Goal: Information Seeking & Learning: Learn about a topic

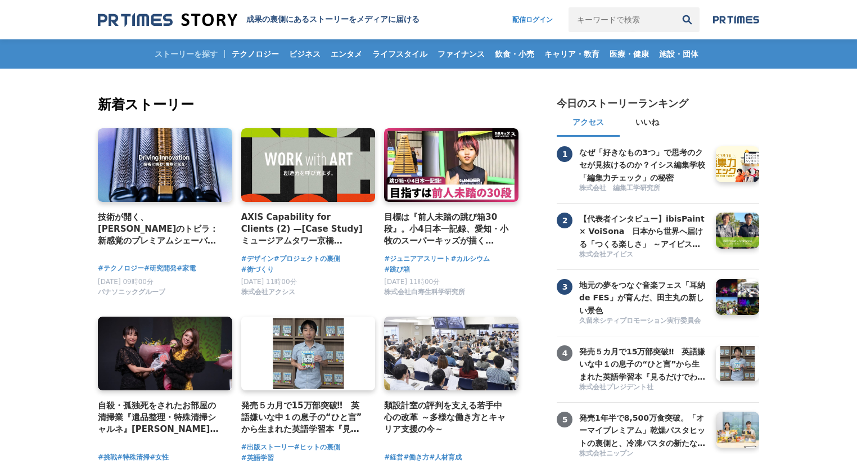
click at [601, 19] on input "キーワードで検索" at bounding box center [621, 19] width 106 height 25
type input "化粧品"
click at [675, 7] on button "検索" at bounding box center [687, 19] width 25 height 25
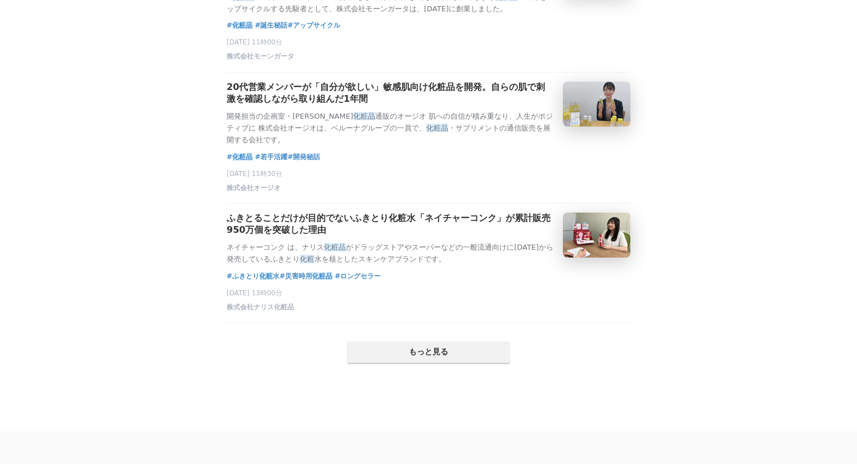
scroll to position [2398, 0]
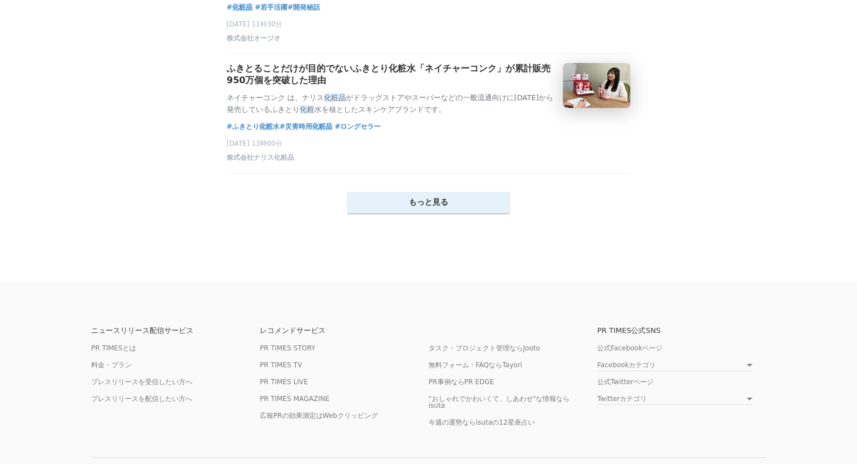
click at [450, 213] on button "もっと見る" at bounding box center [428, 202] width 162 height 21
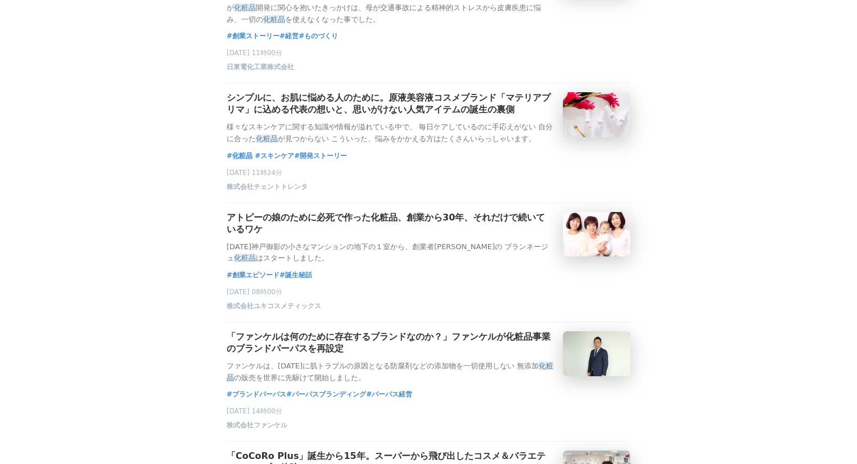
scroll to position [3373, 0]
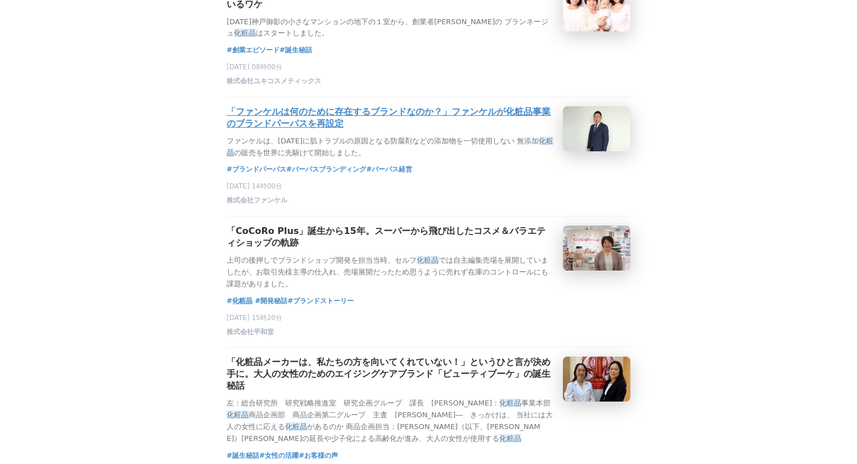
click at [260, 130] on h3 "「ファンケルは何のために存在するブランドなのか？」ファンケルが化粧品事業のブランドパーパスを再設定" at bounding box center [390, 118] width 327 height 24
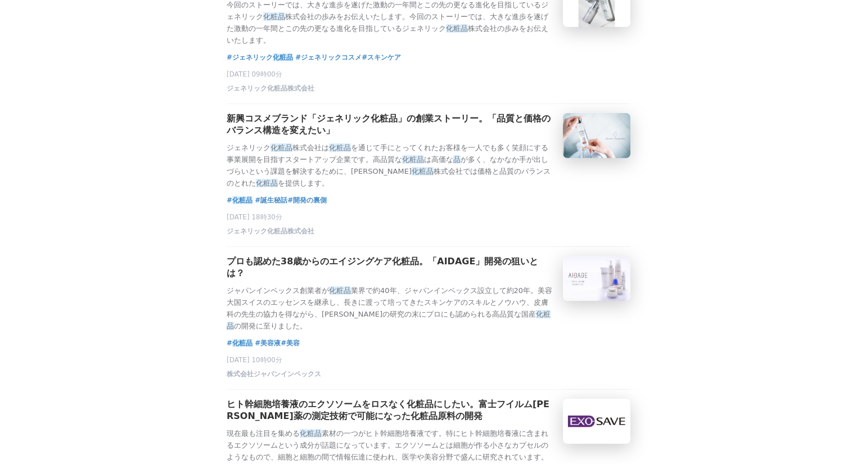
scroll to position [0, 0]
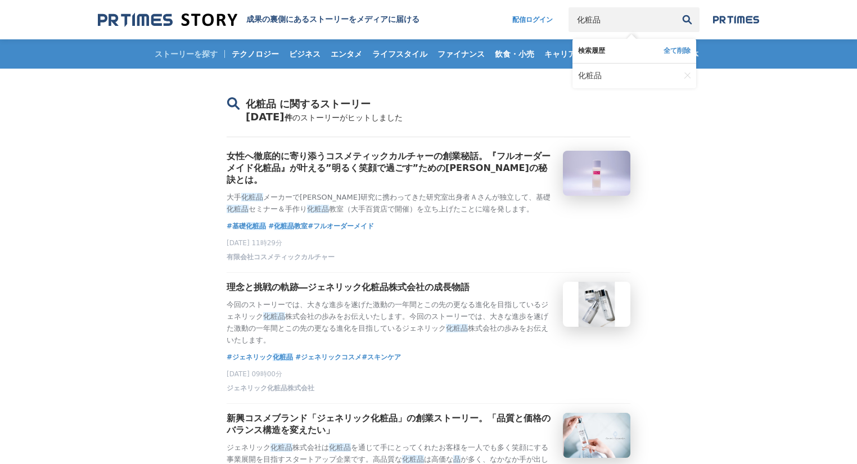
drag, startPoint x: 601, startPoint y: 17, endPoint x: 566, endPoint y: 25, distance: 36.2
click at [568, 25] on input "化粧品" at bounding box center [621, 19] width 106 height 25
type input "コスメ"
click at [675, 7] on button "検索" at bounding box center [687, 19] width 25 height 25
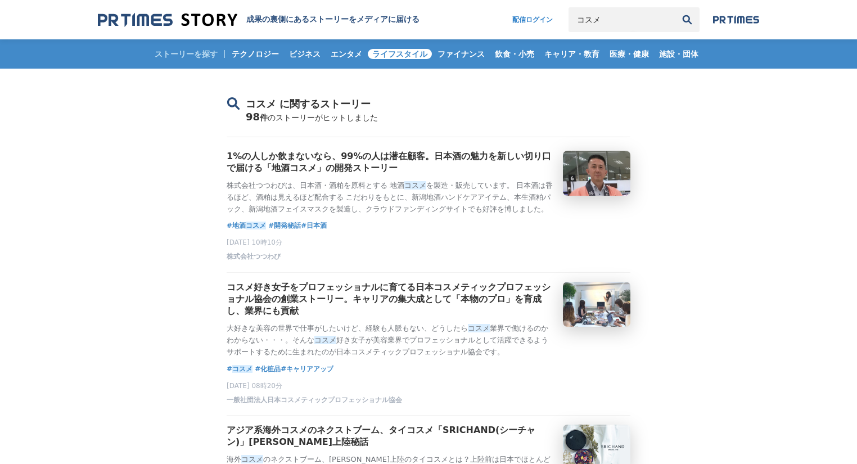
click at [408, 57] on span "ライフスタイル" at bounding box center [400, 54] width 64 height 10
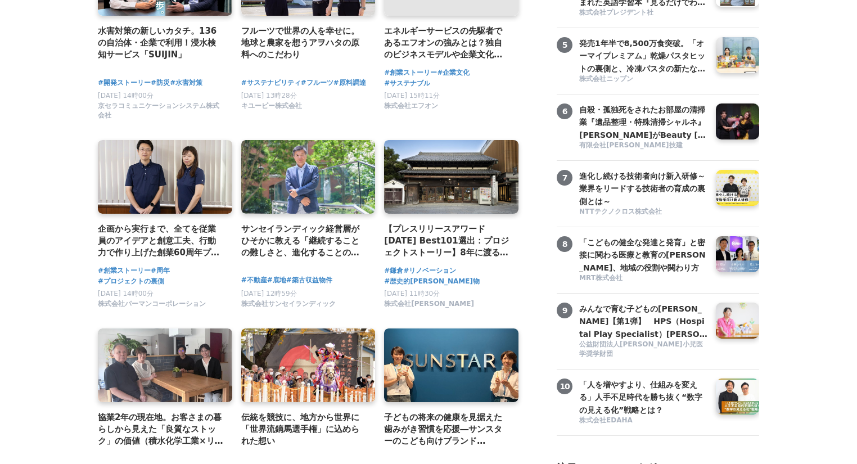
scroll to position [524, 0]
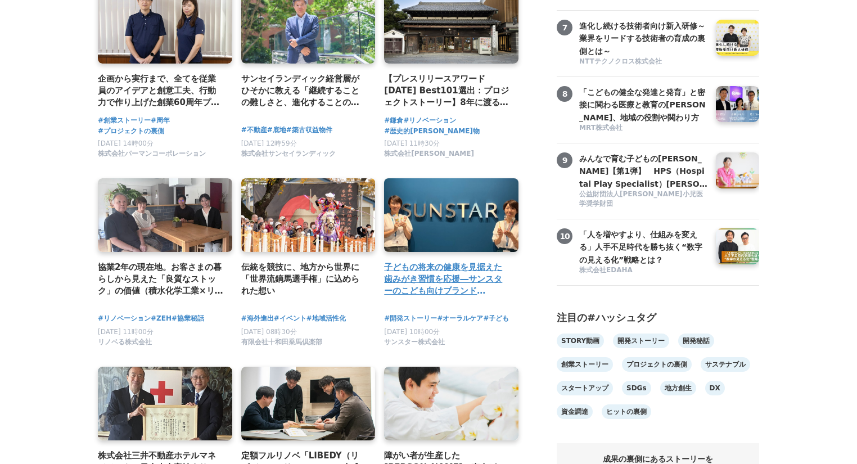
click at [435, 288] on h4 "子どもの将来の健康を見据えた歯みがき習慣を応援―サンスターのこども向けブランド「SODATECO」製品開発者のこだわり" at bounding box center [446, 279] width 125 height 37
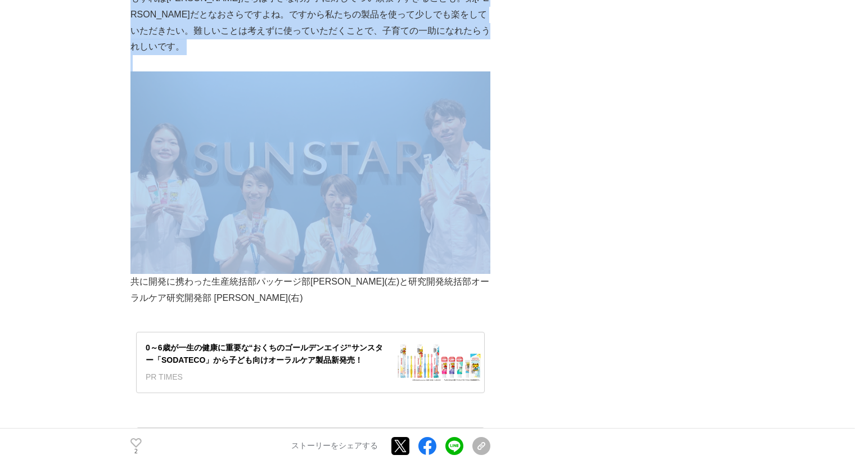
scroll to position [3073, 0]
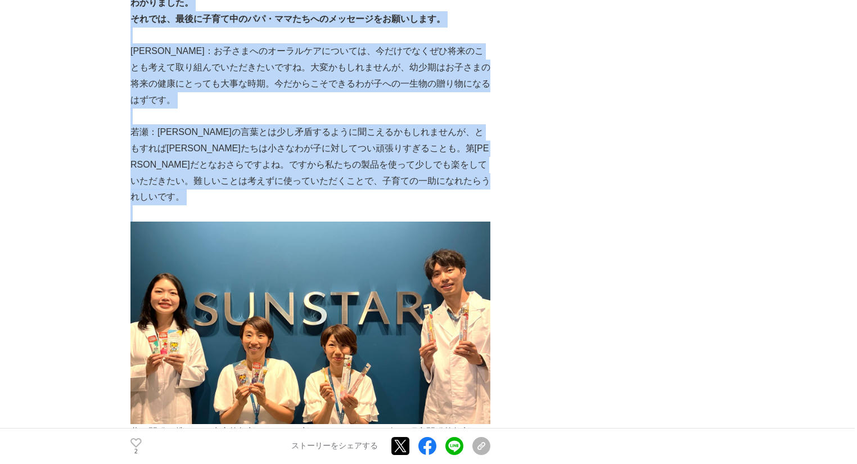
drag, startPoint x: 130, startPoint y: 98, endPoint x: 390, endPoint y: 130, distance: 261.7
copy section "loremipsumdolorsitametc―adipiscingelits「DOEIUSMO」temporinci utlabor #etdolor #m…"
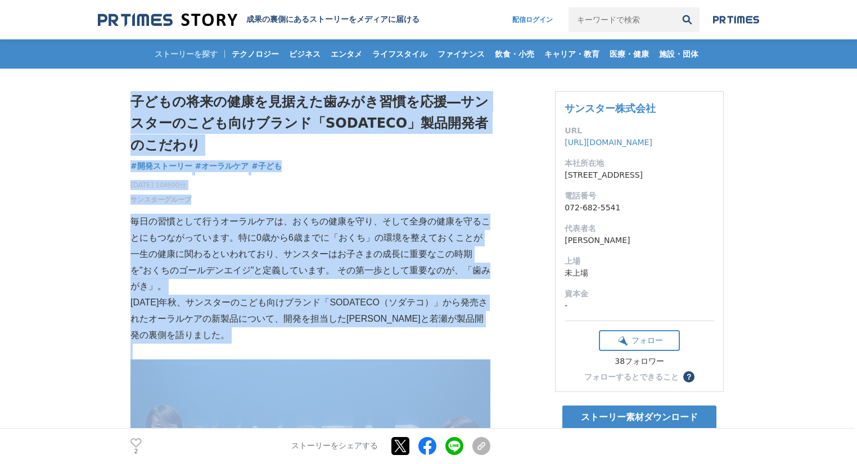
scroll to position [225, 0]
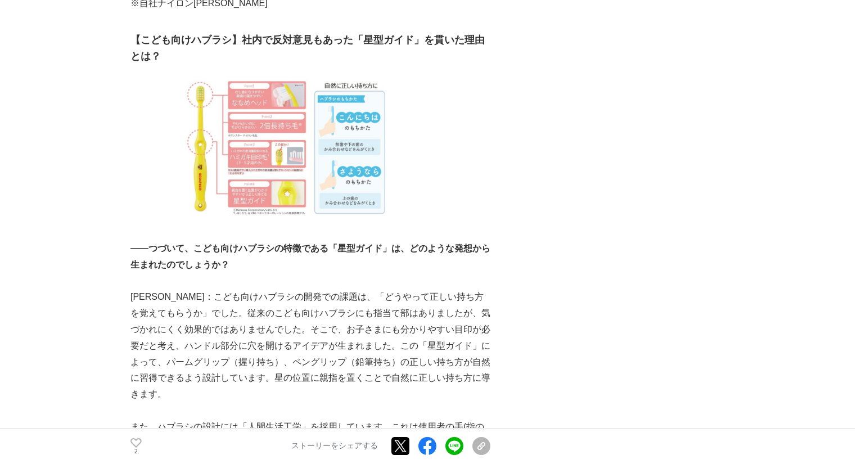
scroll to position [2323, 0]
